Goal: Complete application form: Complete application form

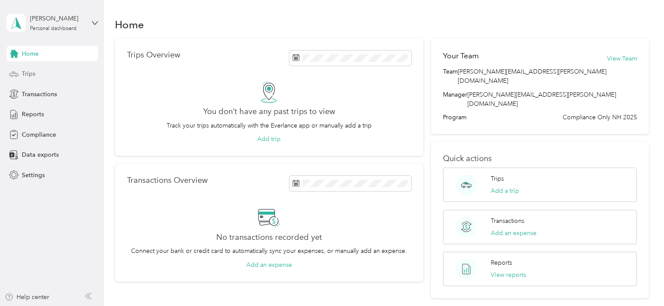
click at [19, 74] on div "Trips" at bounding box center [52, 74] width 91 height 16
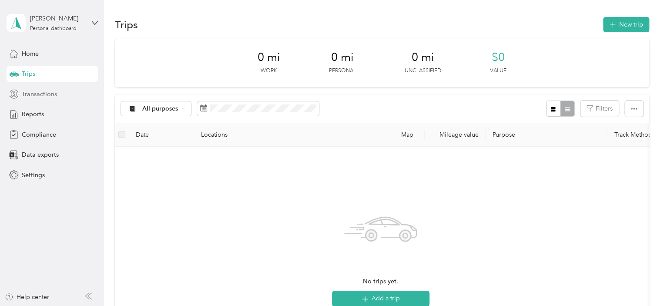
click at [23, 94] on span "Transactions" at bounding box center [39, 94] width 35 height 9
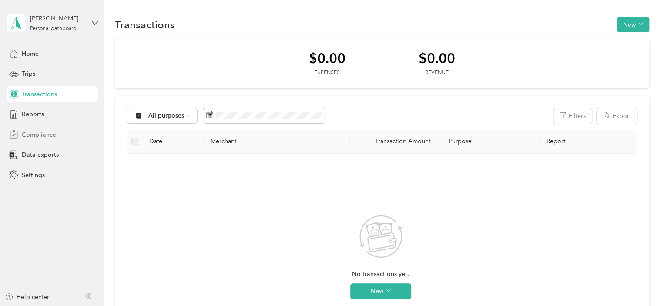
click at [30, 132] on span "Compliance" at bounding box center [39, 134] width 34 height 9
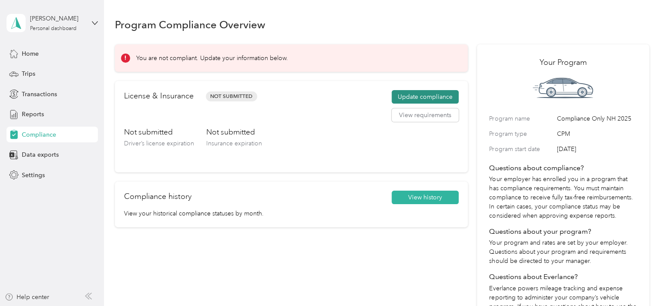
click at [398, 100] on button "Update compliance" at bounding box center [425, 97] width 67 height 14
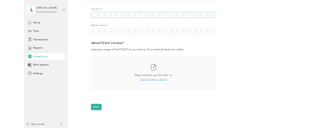
scroll to position [174, 0]
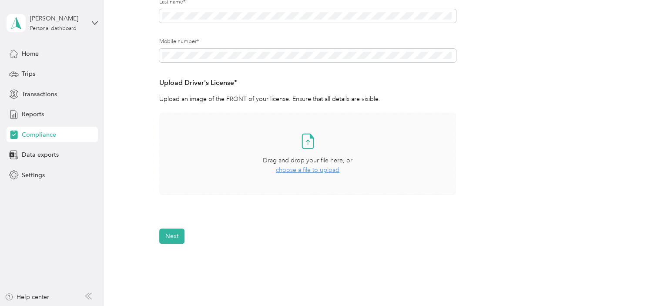
click at [301, 170] on span "choose a file to upload" at bounding box center [308, 169] width 64 height 7
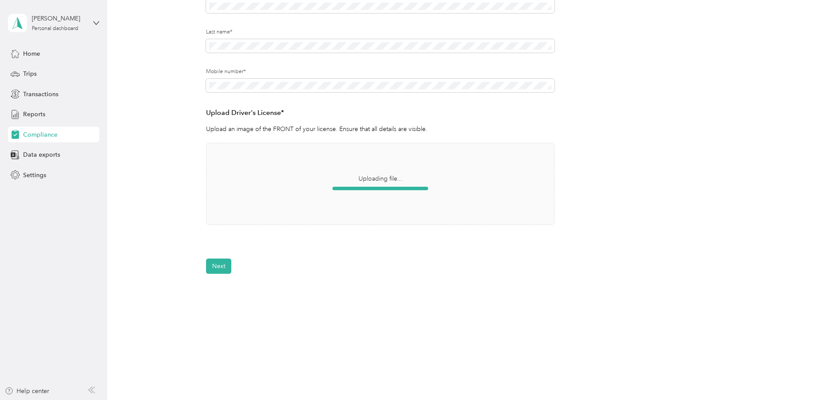
scroll to position [145, 0]
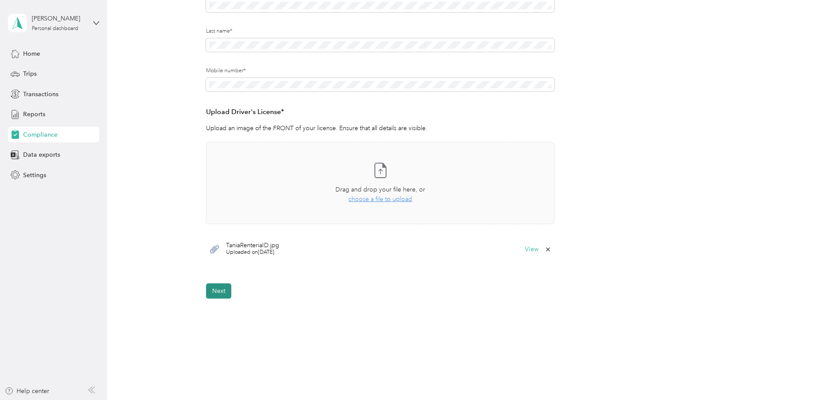
click at [212, 291] on button "Next" at bounding box center [218, 290] width 25 height 15
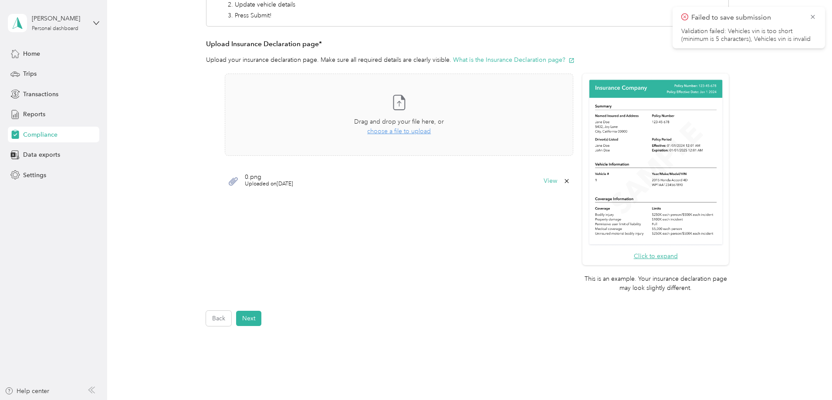
scroll to position [185, 0]
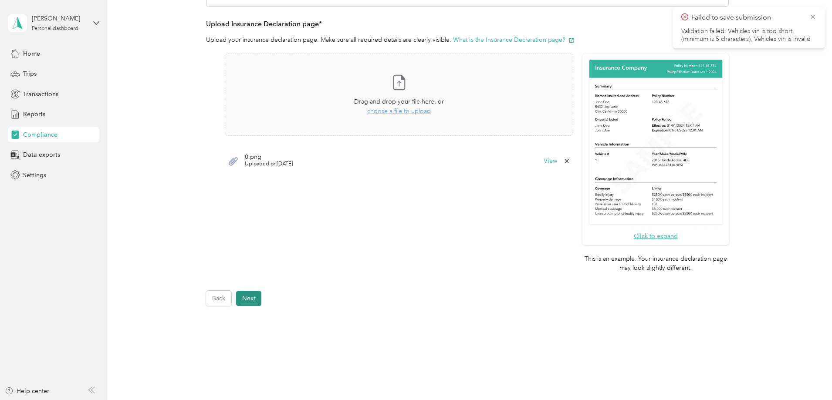
click at [251, 302] on button "Next" at bounding box center [248, 298] width 25 height 15
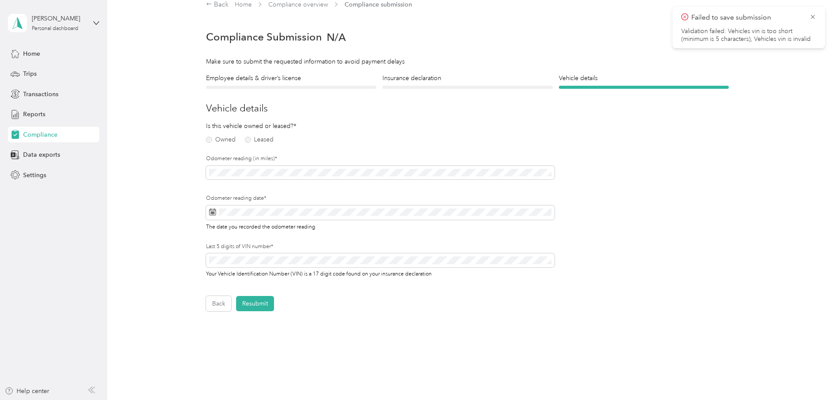
scroll to position [11, 0]
click at [221, 141] on label "Owned" at bounding box center [221, 140] width 30 height 6
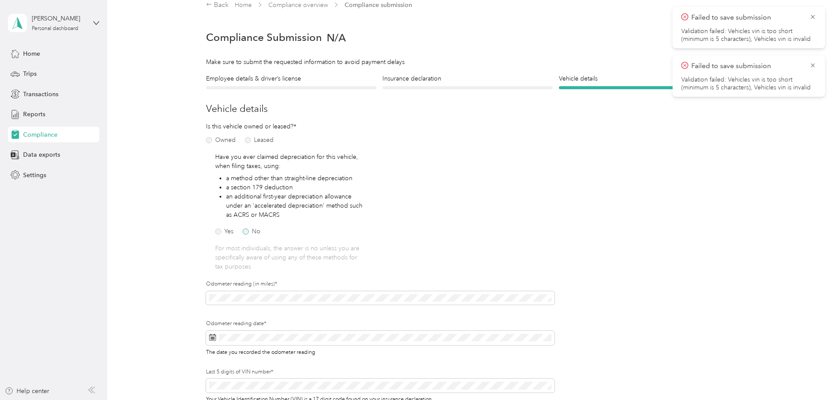
click at [253, 232] on label "No" at bounding box center [252, 232] width 18 height 6
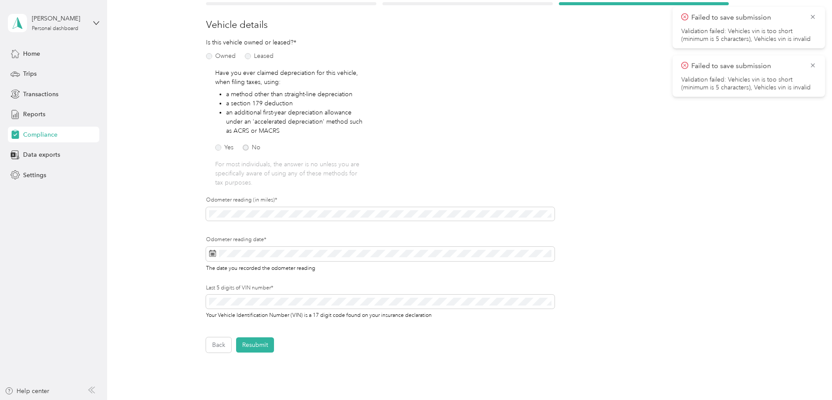
scroll to position [98, 0]
click at [361, 216] on span at bounding box center [380, 211] width 348 height 14
click at [390, 161] on div "Is this vehicle owned or leased?* Owned Leased Have you ever claimed depreciati…" at bounding box center [380, 181] width 348 height 293
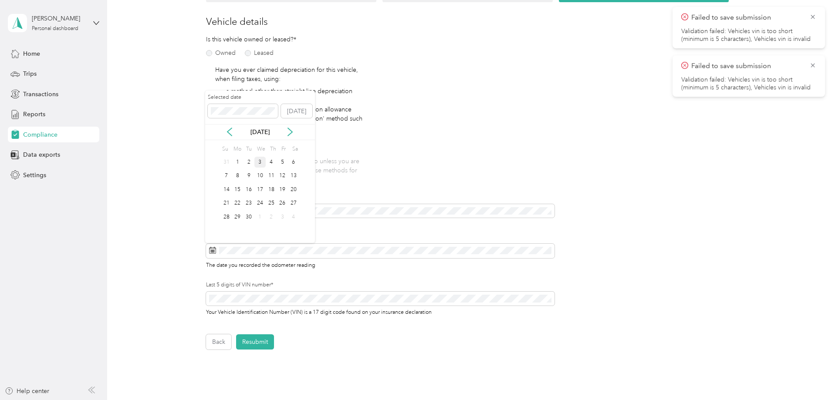
click at [259, 161] on div "3" at bounding box center [259, 162] width 11 height 11
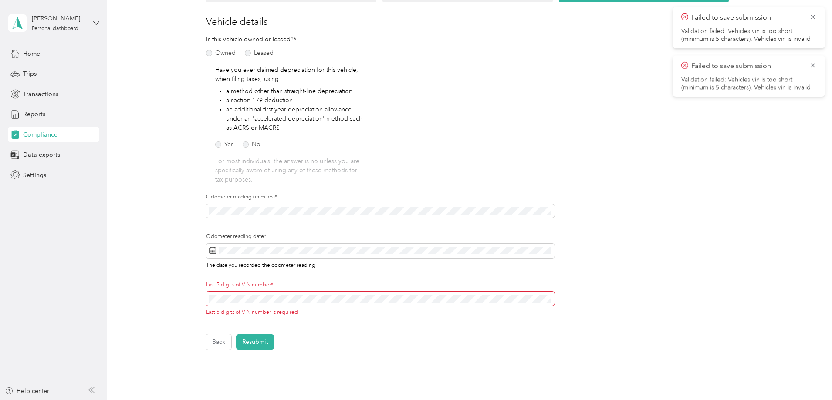
click at [206, 304] on span at bounding box center [380, 299] width 348 height 14
click at [231, 290] on div "Last 5 digits of VIN number* Last 5 digits of VIN number is required" at bounding box center [380, 298] width 348 height 35
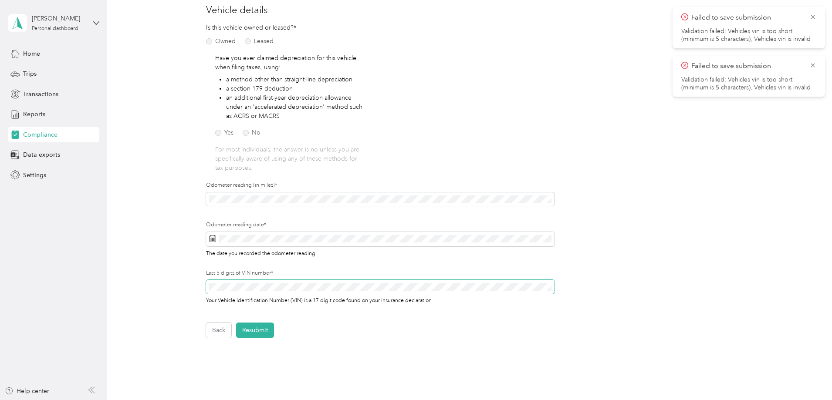
scroll to position [131, 0]
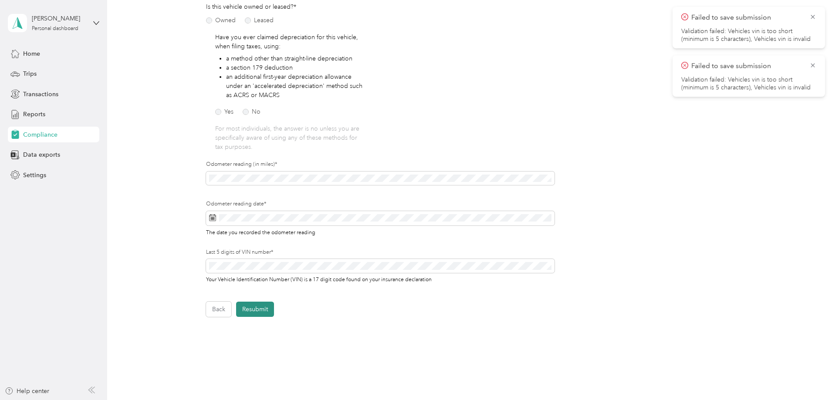
click at [266, 306] on button "Resubmit" at bounding box center [255, 309] width 38 height 15
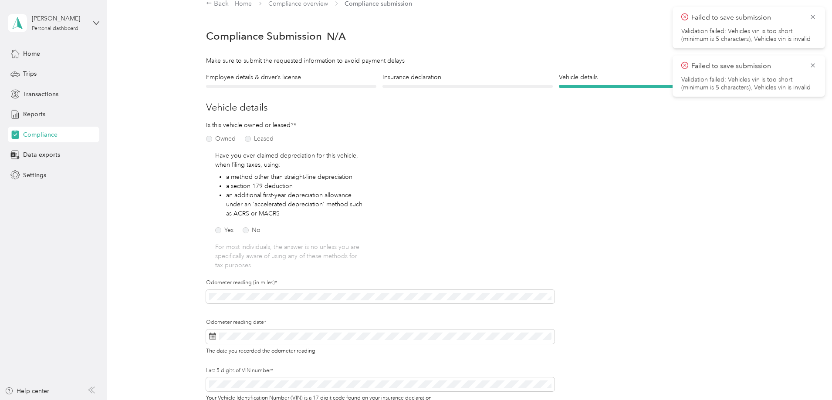
scroll to position [11, 0]
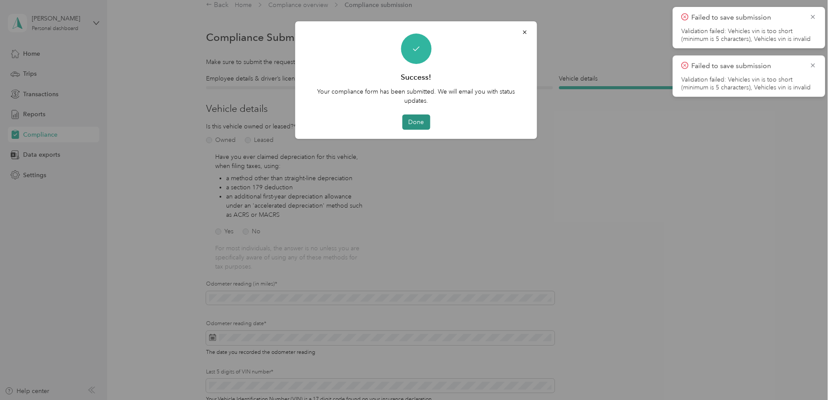
click at [410, 122] on button "Done" at bounding box center [416, 122] width 28 height 15
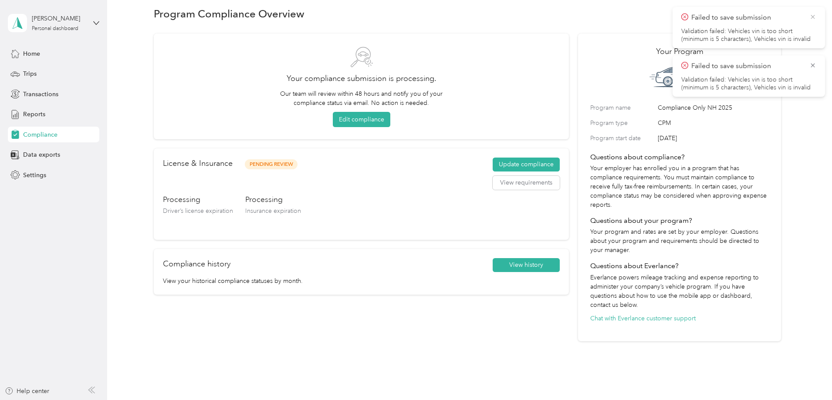
click at [664, 17] on icon at bounding box center [812, 17] width 7 height 8
click at [664, 18] on icon at bounding box center [812, 17] width 7 height 8
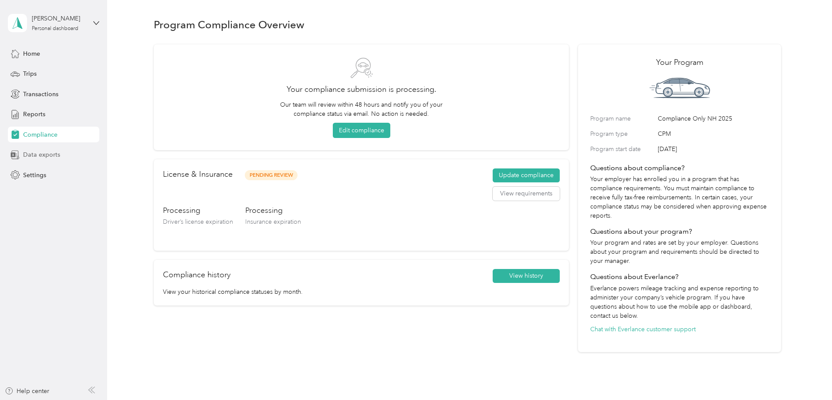
click at [28, 156] on span "Data exports" at bounding box center [41, 154] width 37 height 9
